Goal: Task Accomplishment & Management: Use online tool/utility

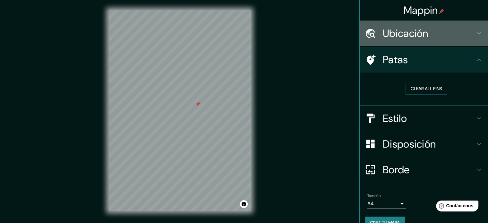
click at [389, 38] on font "Ubicación" at bounding box center [406, 33] width 46 height 13
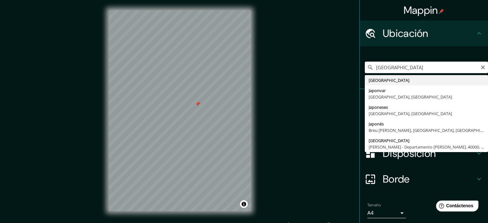
click at [405, 71] on input "[GEOGRAPHIC_DATA]" at bounding box center [426, 68] width 123 height 12
type input "J"
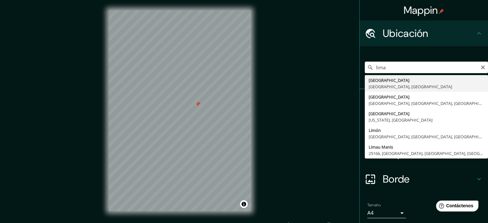
type input "[GEOGRAPHIC_DATA], [GEOGRAPHIC_DATA], [GEOGRAPHIC_DATA]"
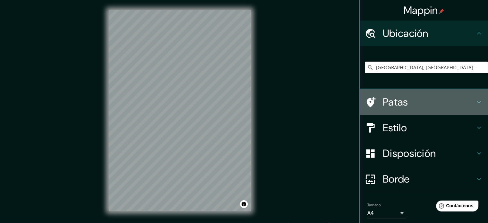
click at [396, 104] on font "Patas" at bounding box center [395, 101] width 25 height 13
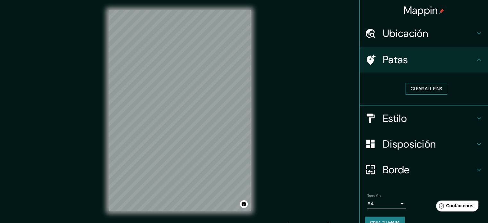
click at [418, 90] on button "Clear all pins" at bounding box center [426, 89] width 42 height 12
click at [426, 89] on button "Clear all pins" at bounding box center [426, 89] width 42 height 12
click at [450, 34] on h4 "Ubicación" at bounding box center [429, 33] width 92 height 13
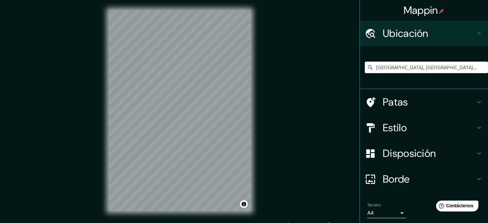
click at [436, 98] on h4 "Patas" at bounding box center [429, 102] width 92 height 13
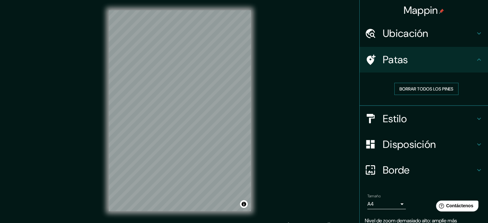
click at [407, 89] on font "Borrar todos los pines" at bounding box center [426, 89] width 54 height 6
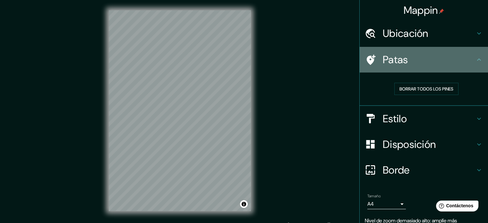
click at [391, 60] on font "Patas" at bounding box center [395, 59] width 25 height 13
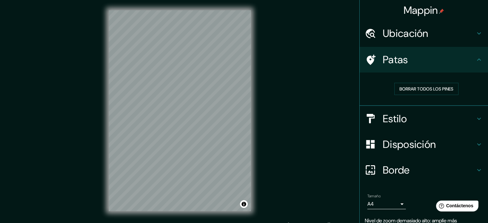
click at [368, 58] on icon at bounding box center [370, 59] width 11 height 11
click at [410, 89] on font "Borrar todos los pines" at bounding box center [426, 89] width 54 height 6
click at [472, 64] on div "Patas" at bounding box center [423, 60] width 128 height 26
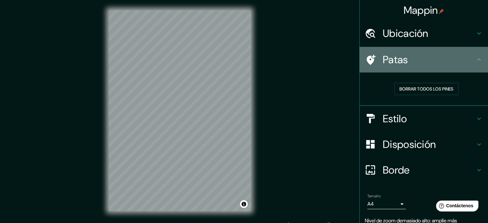
click at [472, 63] on div "Patas" at bounding box center [423, 60] width 128 height 26
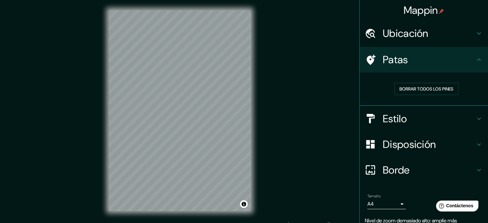
click at [455, 122] on h4 "Estilo" at bounding box center [429, 118] width 92 height 13
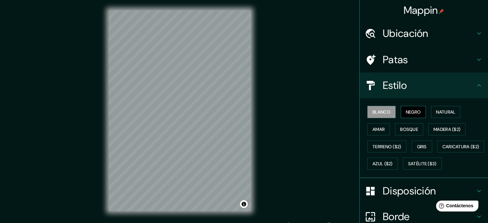
click at [406, 110] on font "Negro" at bounding box center [413, 112] width 15 height 6
click at [383, 113] on font "Blanco" at bounding box center [381, 112] width 18 height 6
click at [398, 33] on font "Ubicación" at bounding box center [406, 33] width 46 height 13
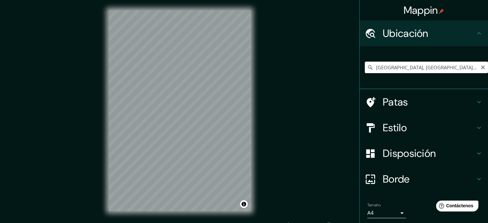
click at [453, 70] on input "[GEOGRAPHIC_DATA], [GEOGRAPHIC_DATA], [GEOGRAPHIC_DATA]" at bounding box center [426, 68] width 123 height 12
click at [481, 68] on icon "Claro" at bounding box center [483, 67] width 4 height 4
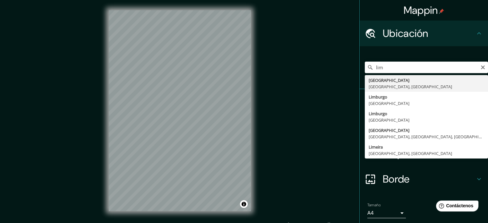
type input "[GEOGRAPHIC_DATA], [GEOGRAPHIC_DATA], [GEOGRAPHIC_DATA]"
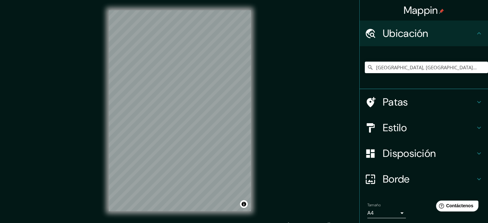
click at [359, 99] on div "Patas" at bounding box center [423, 102] width 128 height 26
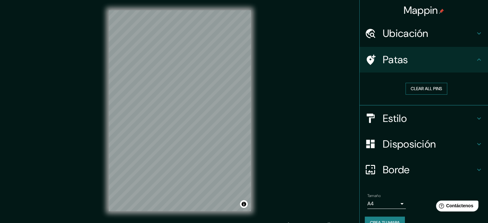
click at [412, 89] on button "Clear all pins" at bounding box center [426, 89] width 42 height 12
click at [299, 150] on div "Mappin Ubicación [GEOGRAPHIC_DATA], [GEOGRAPHIC_DATA], [GEOGRAPHIC_DATA] Patas …" at bounding box center [244, 116] width 488 height 232
click at [271, 133] on div "Mappin Ubicación [GEOGRAPHIC_DATA], [GEOGRAPHIC_DATA], [GEOGRAPHIC_DATA] Patas …" at bounding box center [244, 116] width 488 height 232
click at [430, 168] on h4 "Borde" at bounding box center [429, 169] width 92 height 13
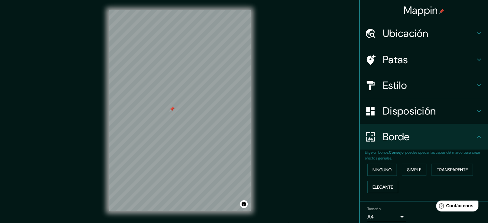
click at [297, 170] on div "Mappin Ubicación [GEOGRAPHIC_DATA], [GEOGRAPHIC_DATA], [GEOGRAPHIC_DATA] Patas …" at bounding box center [244, 116] width 488 height 232
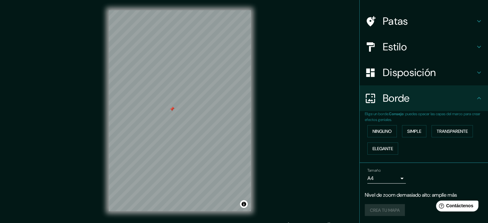
scroll to position [8, 0]
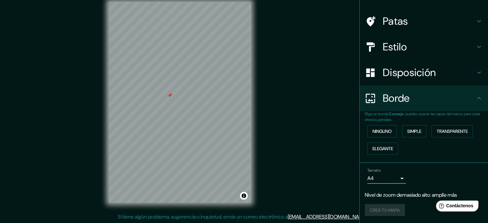
click at [267, 147] on div "Mappin Ubicación [GEOGRAPHIC_DATA], [GEOGRAPHIC_DATA], [GEOGRAPHIC_DATA] Patas …" at bounding box center [244, 108] width 488 height 232
click at [385, 182] on body "Mappin Ubicación [GEOGRAPHIC_DATA], [GEOGRAPHIC_DATA], [GEOGRAPHIC_DATA] Patas …" at bounding box center [244, 103] width 488 height 223
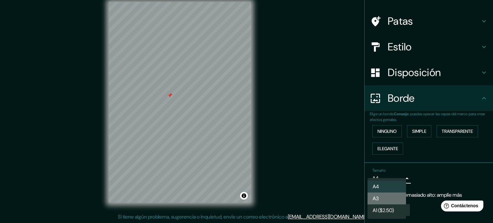
click at [387, 198] on li "A3" at bounding box center [386, 198] width 38 height 12
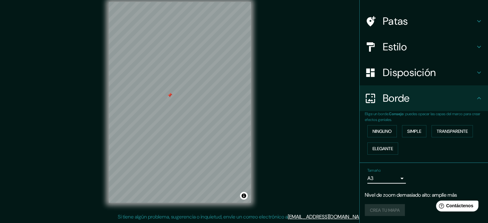
click at [393, 179] on body "Mappin Ubicación [GEOGRAPHIC_DATA], [GEOGRAPHIC_DATA], [GEOGRAPHIC_DATA] Patas …" at bounding box center [244, 103] width 488 height 223
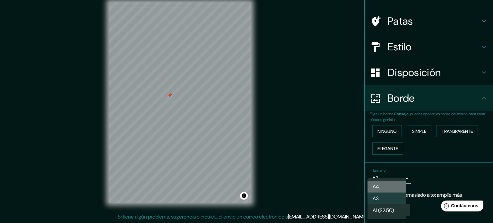
click at [386, 190] on li "A4" at bounding box center [386, 187] width 38 height 12
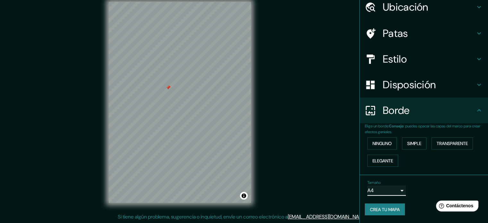
scroll to position [26, 0]
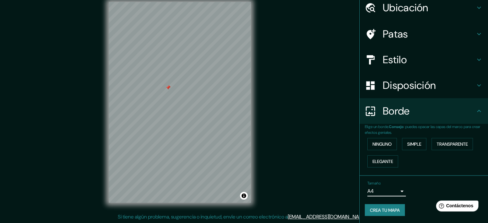
click at [376, 209] on font "Crea tu mapa" at bounding box center [385, 210] width 30 height 6
click at [385, 209] on font "Crea tu mapa" at bounding box center [385, 210] width 30 height 6
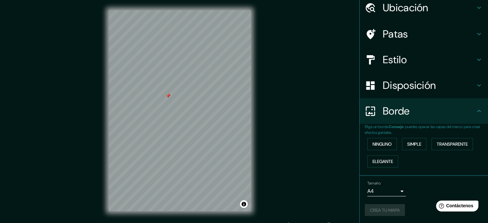
click at [475, 114] on icon at bounding box center [479, 111] width 8 height 8
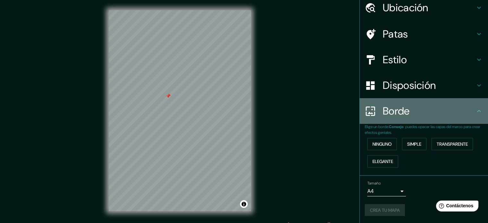
click at [476, 112] on icon at bounding box center [479, 111] width 8 height 8
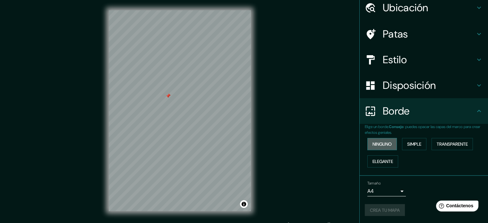
click at [378, 145] on font "Ninguno" at bounding box center [381, 144] width 19 height 6
click at [379, 207] on font "Crea tu mapa" at bounding box center [385, 210] width 30 height 6
click at [422, 57] on h4 "Estilo" at bounding box center [429, 59] width 92 height 13
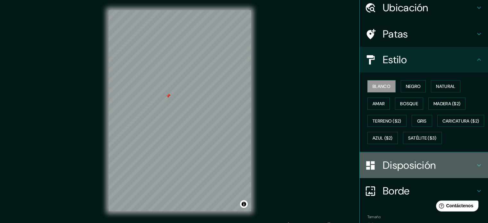
click at [386, 172] on font "Disposición" at bounding box center [409, 164] width 53 height 13
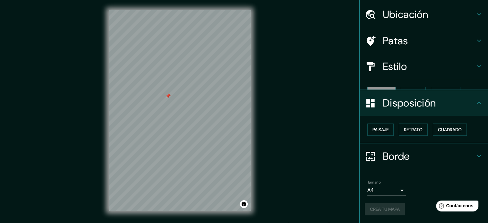
scroll to position [8, 0]
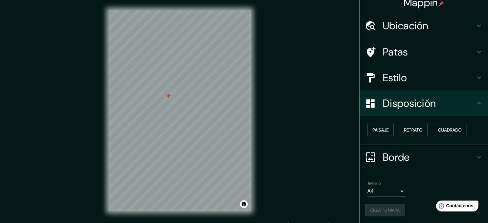
click at [383, 156] on font "Borde" at bounding box center [396, 156] width 27 height 13
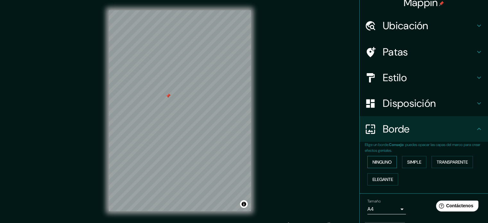
click at [376, 163] on font "Ninguno" at bounding box center [381, 162] width 19 height 6
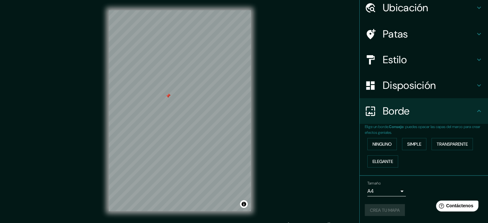
scroll to position [8, 0]
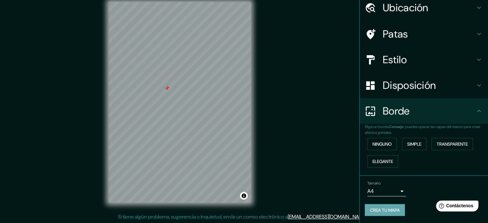
click at [377, 208] on font "Crea tu mapa" at bounding box center [385, 210] width 30 height 6
click at [377, 208] on div "Crea tu mapa" at bounding box center [424, 210] width 118 height 12
click at [249, 96] on div "Mappin Ubicación [GEOGRAPHIC_DATA], [GEOGRAPHIC_DATA], [GEOGRAPHIC_DATA] Patas …" at bounding box center [244, 108] width 488 height 232
click at [81, 50] on div "Mappin Ubicación [GEOGRAPHIC_DATA], [GEOGRAPHIC_DATA], [GEOGRAPHIC_DATA] Patas …" at bounding box center [244, 108] width 488 height 232
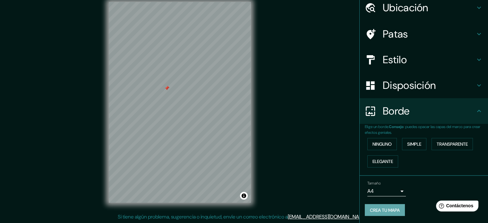
click at [390, 210] on font "Crea tu mapa" at bounding box center [385, 210] width 30 height 6
click at [390, 210] on div "Crea tu mapa" at bounding box center [424, 210] width 118 height 12
